Goal: Task Accomplishment & Management: Use online tool/utility

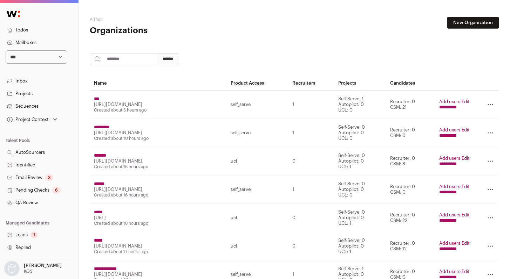
click at [457, 167] on td "**********" at bounding box center [454, 161] width 39 height 28
click at [455, 165] on input "**********" at bounding box center [448, 164] width 18 height 6
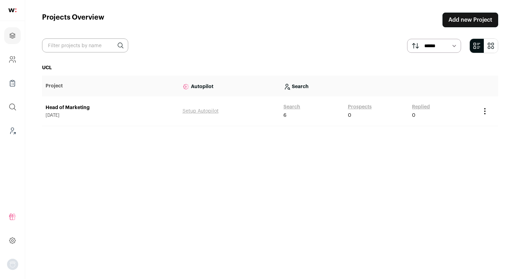
click at [353, 107] on link "Prospects" at bounding box center [360, 107] width 24 height 7
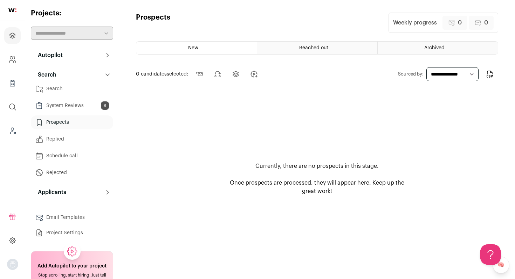
click at [45, 109] on link "System Reviews 8" at bounding box center [72, 106] width 82 height 14
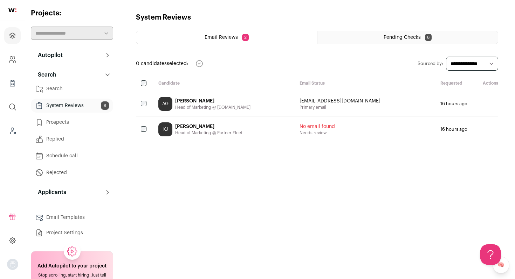
click at [434, 40] on div "Pending Checks 6" at bounding box center [407, 37] width 180 height 13
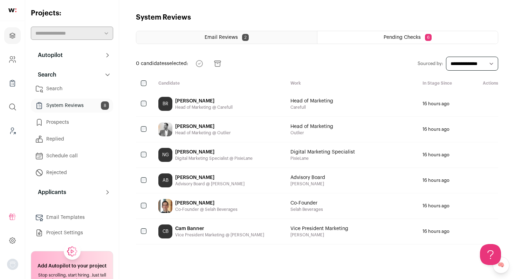
click at [179, 103] on div "Becky Ross" at bounding box center [203, 101] width 57 height 7
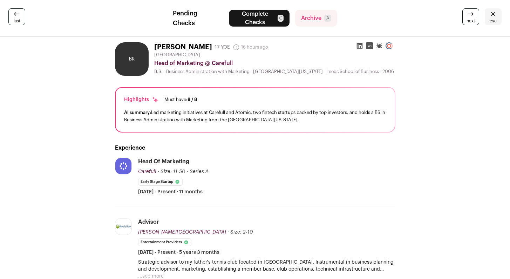
click at [23, 21] on link "last" at bounding box center [16, 16] width 17 height 17
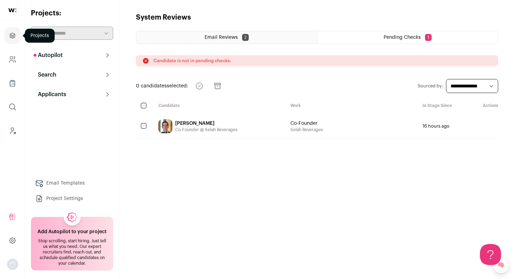
click at [15, 40] on link "Projects" at bounding box center [12, 35] width 16 height 17
click at [105, 74] on icon at bounding box center [108, 75] width 6 height 6
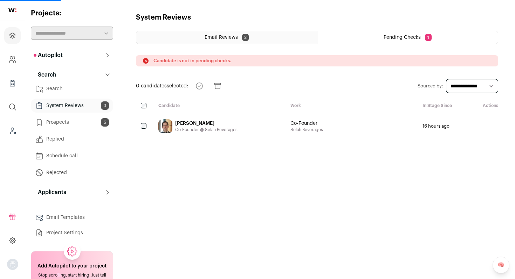
click at [77, 126] on link "Prospects 5" at bounding box center [72, 123] width 82 height 14
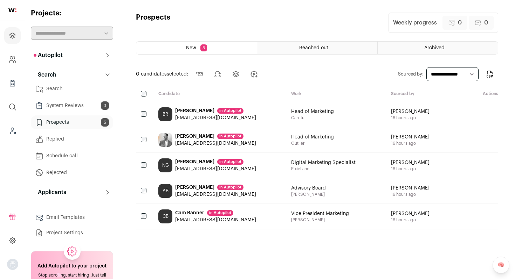
click at [81, 109] on link "System Reviews 3" at bounding box center [72, 106] width 82 height 14
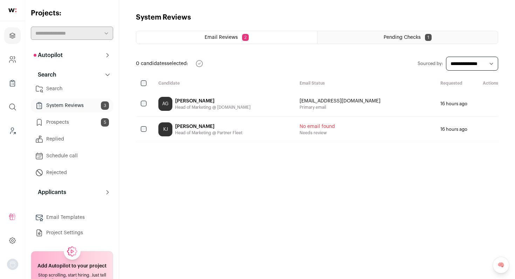
click at [397, 36] on span "Pending Checks" at bounding box center [402, 37] width 37 height 5
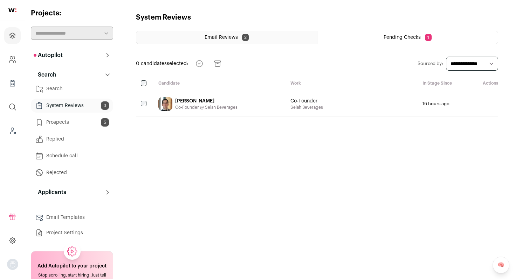
click at [71, 121] on link "Prospects 5" at bounding box center [72, 123] width 82 height 14
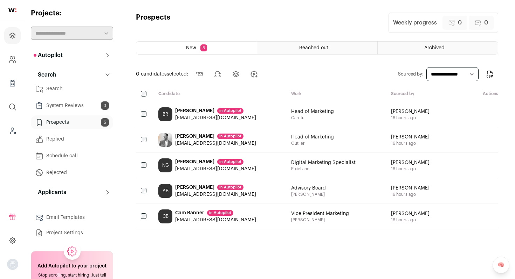
click at [325, 49] on span "Reached out" at bounding box center [313, 48] width 29 height 5
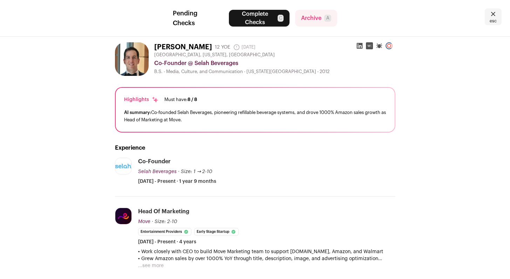
click at [492, 18] on icon at bounding box center [493, 14] width 8 height 8
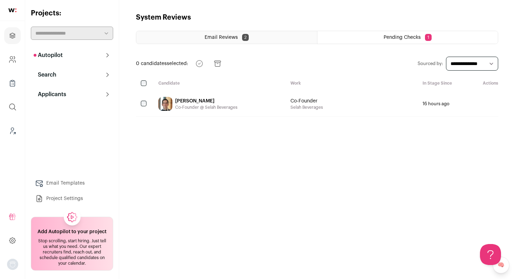
click at [76, 57] on button "Autopilot" at bounding box center [72, 55] width 82 height 14
click at [68, 115] on button "Search" at bounding box center [72, 120] width 82 height 14
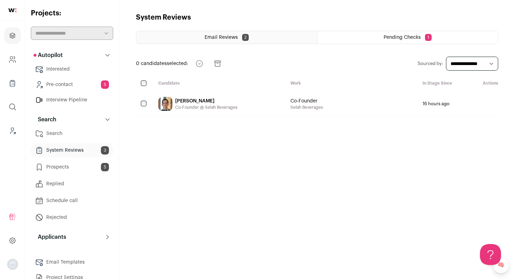
click at [70, 172] on link "Prospects 5" at bounding box center [72, 167] width 82 height 14
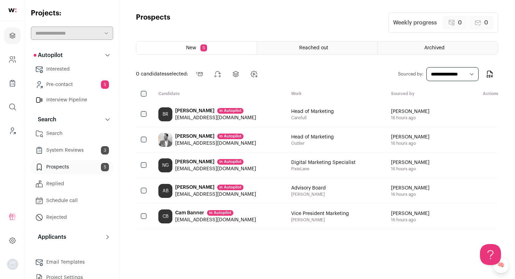
click at [258, 118] on div "BR Becky Ross in Autopilot beckyannross@gmail.com" at bounding box center [219, 114] width 133 height 25
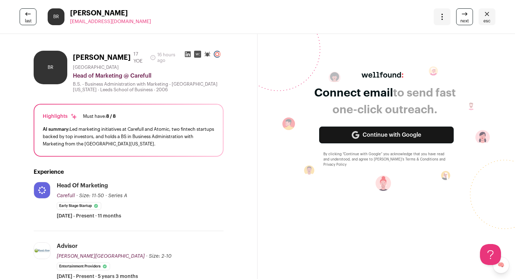
click at [25, 13] on icon at bounding box center [28, 13] width 6 height 3
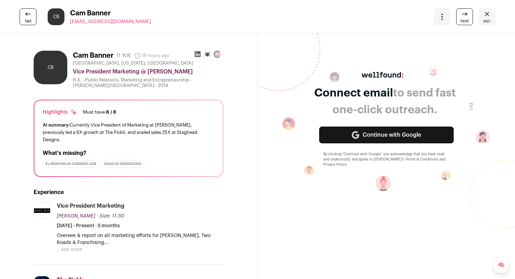
click at [25, 13] on icon at bounding box center [28, 13] width 6 height 3
click at [25, 13] on html "Projects Company and ATS Settings Company Lists (Experimental) Global Search Le…" at bounding box center [257, 139] width 515 height 279
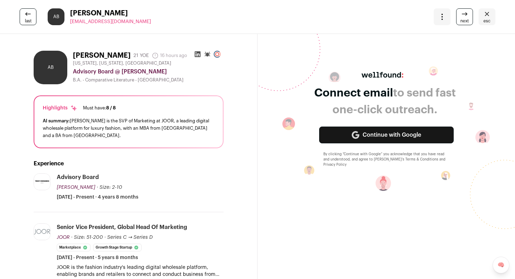
click at [25, 13] on icon at bounding box center [28, 13] width 6 height 3
click at [25, 13] on html "Projects Company and ATS Settings Company Lists (Experimental) Global Search Le…" at bounding box center [257, 139] width 515 height 279
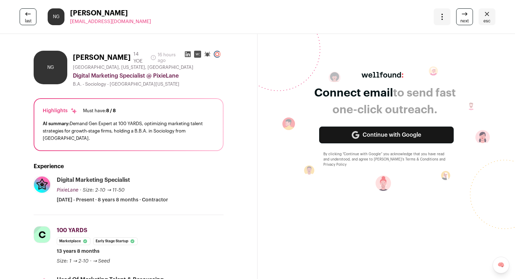
click at [25, 13] on html "Projects Company and ATS Settings Company Lists (Experimental) Global Search Le…" at bounding box center [257, 139] width 515 height 279
click at [25, 13] on icon at bounding box center [28, 13] width 6 height 3
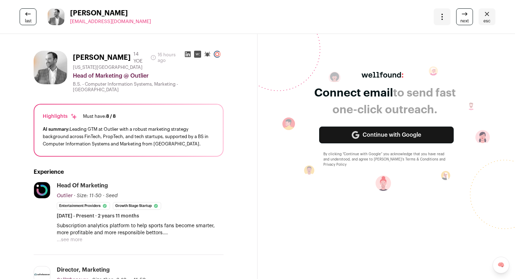
click at [25, 13] on html "Projects Company and ATS Settings Company Lists (Experimental) Global Search Le…" at bounding box center [257, 139] width 515 height 279
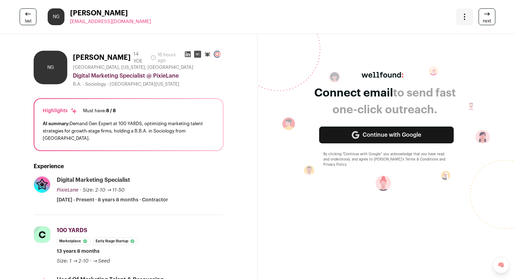
click at [25, 13] on html "Projects Company and ATS Settings Company Lists (Experimental) Global Search Le…" at bounding box center [257, 139] width 515 height 279
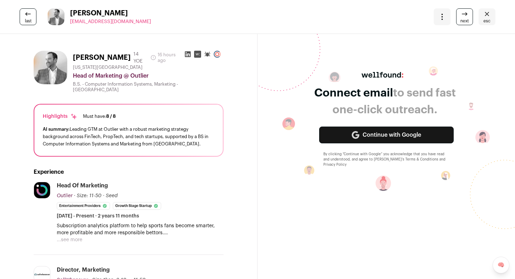
click at [25, 13] on html "Projects Company and ATS Settings Company Lists (Experimental) Global Search Le…" at bounding box center [257, 139] width 515 height 279
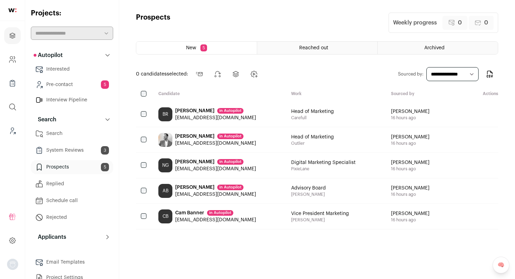
click at [71, 143] on ul "Search System Reviews 3 Prospects 5 Replied Schedule call Rejected" at bounding box center [72, 176] width 82 height 98
click at [68, 150] on link "System Reviews 3" at bounding box center [72, 151] width 82 height 14
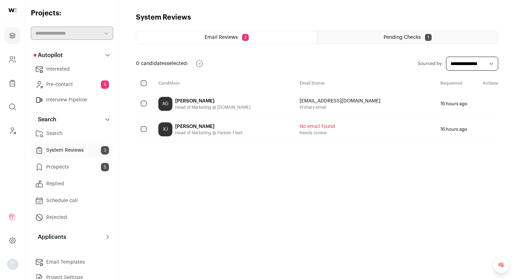
click at [246, 133] on div "KJ Kelsey Johnson Head of Marketing @ Partner Fleet" at bounding box center [223, 129] width 141 height 25
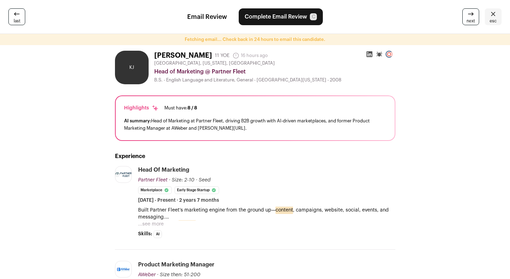
click at [371, 53] on icon at bounding box center [369, 54] width 6 height 6
click at [493, 16] on icon at bounding box center [493, 14] width 8 height 8
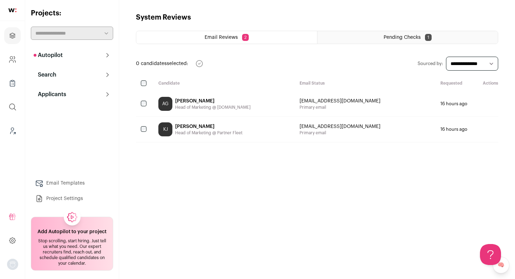
click at [225, 36] on span "Email Reviews" at bounding box center [221, 37] width 33 height 5
click at [224, 42] on div "Email Reviews 2" at bounding box center [226, 37] width 181 height 13
click at [55, 77] on p "Search" at bounding box center [45, 75] width 23 height 8
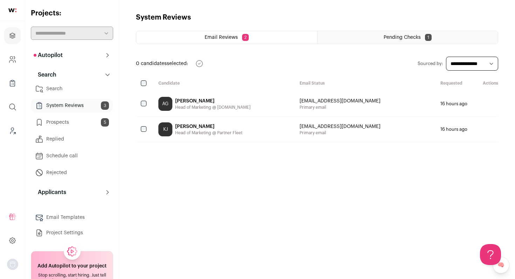
click at [65, 119] on link "Prospects 5" at bounding box center [72, 123] width 82 height 14
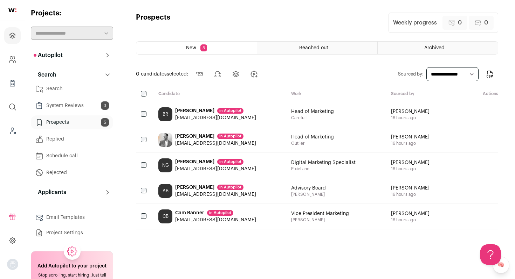
click at [76, 109] on link "System Reviews 3" at bounding box center [72, 106] width 82 height 14
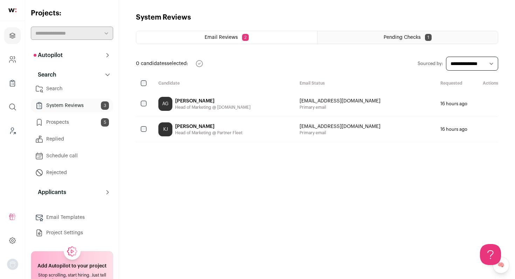
click at [231, 37] on span "Email Reviews" at bounding box center [221, 37] width 33 height 5
click at [484, 104] on icon "submit" at bounding box center [485, 104] width 8 height 8
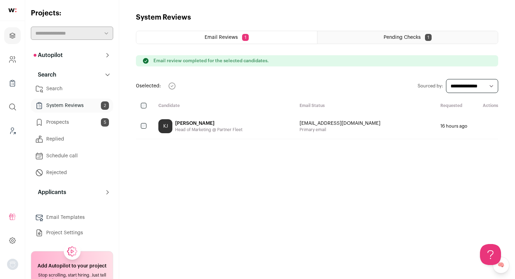
click at [486, 126] on icon "submit" at bounding box center [485, 126] width 8 height 8
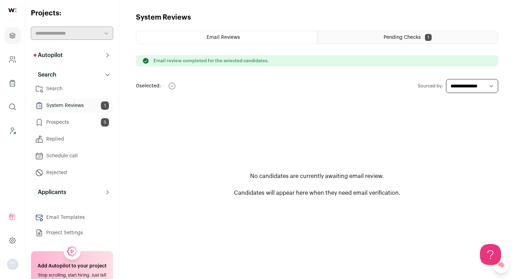
click at [395, 34] on div "Pending Checks 1" at bounding box center [407, 37] width 180 height 13
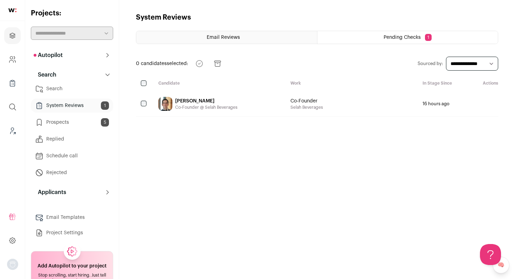
click at [207, 106] on div "Co-Founder @ Selah Beverages" at bounding box center [206, 108] width 62 height 6
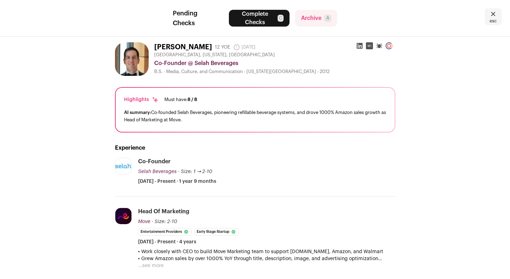
click at [358, 45] on icon at bounding box center [359, 46] width 6 height 6
drag, startPoint x: 153, startPoint y: 47, endPoint x: 186, endPoint y: 46, distance: 32.9
click at [186, 46] on div "Brian Turk 12 YOE 4 years ago Admin only. The last time the profile was scraped…" at bounding box center [255, 59] width 280 height 34
copy h1 "[PERSON_NAME]"
click at [362, 44] on icon at bounding box center [359, 46] width 6 height 6
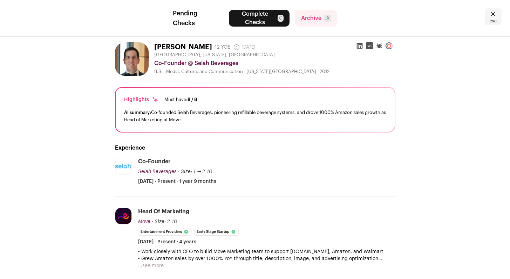
click at [361, 48] on icon at bounding box center [359, 46] width 6 height 6
click at [358, 46] on icon at bounding box center [359, 46] width 6 height 6
click at [495, 16] on icon at bounding box center [493, 14] width 8 height 8
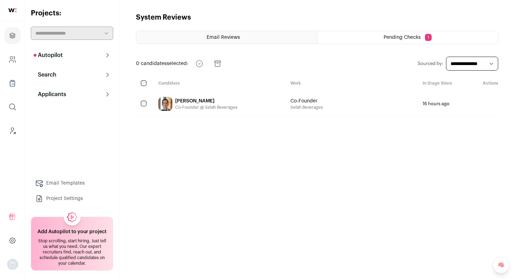
click at [222, 110] on div "Brian Turk Co-Founder @ Selah Beverages" at bounding box center [206, 104] width 62 height 14
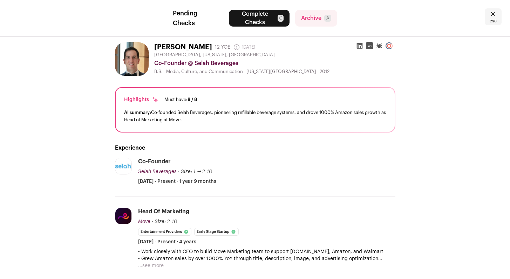
click at [359, 46] on icon at bounding box center [359, 45] width 7 height 7
click at [233, 48] on icon at bounding box center [236, 47] width 7 height 7
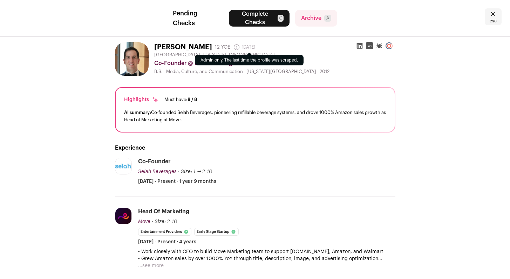
click at [233, 48] on icon at bounding box center [236, 47] width 7 height 7
click at [496, 18] on icon at bounding box center [493, 14] width 8 height 8
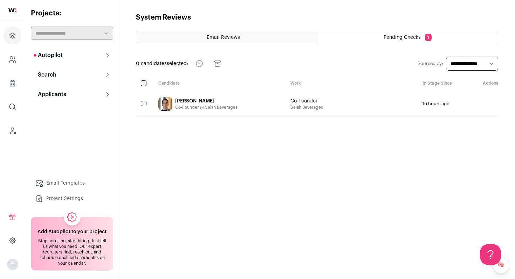
click at [45, 74] on p "Search" at bounding box center [45, 75] width 23 height 8
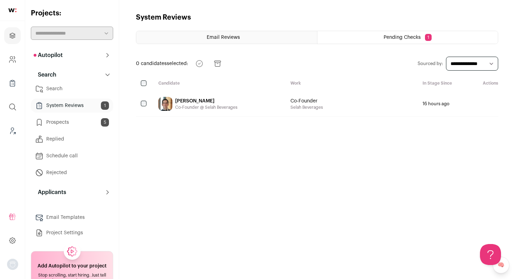
click at [65, 127] on link "Prospects 5" at bounding box center [72, 123] width 82 height 14
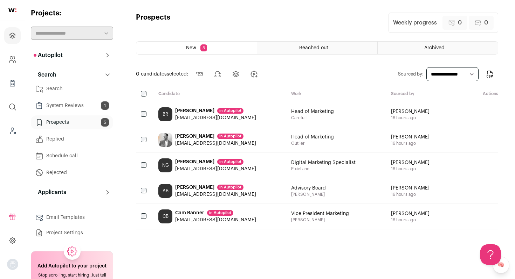
click at [80, 103] on link "System Reviews 1" at bounding box center [72, 106] width 82 height 14
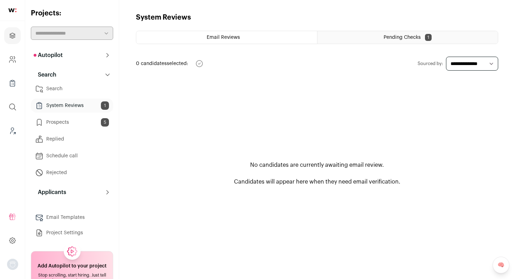
click at [80, 103] on link "System Reviews 1" at bounding box center [72, 106] width 82 height 14
click at [78, 90] on link "Search" at bounding box center [72, 89] width 82 height 14
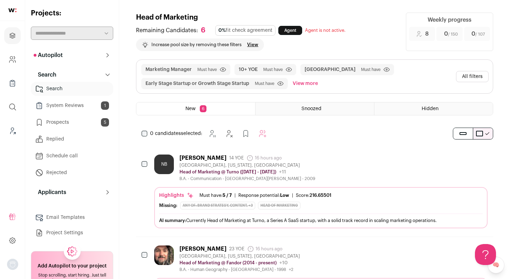
click at [79, 113] on ul "Search System Reviews 1 Prospects 5 Replied Schedule call Rejected" at bounding box center [72, 131] width 82 height 98
click at [79, 104] on link "System Reviews 1" at bounding box center [72, 106] width 82 height 14
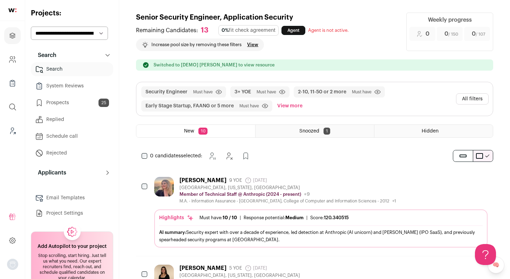
click at [13, 9] on img at bounding box center [12, 10] width 8 height 4
